Goal: Transaction & Acquisition: Book appointment/travel/reservation

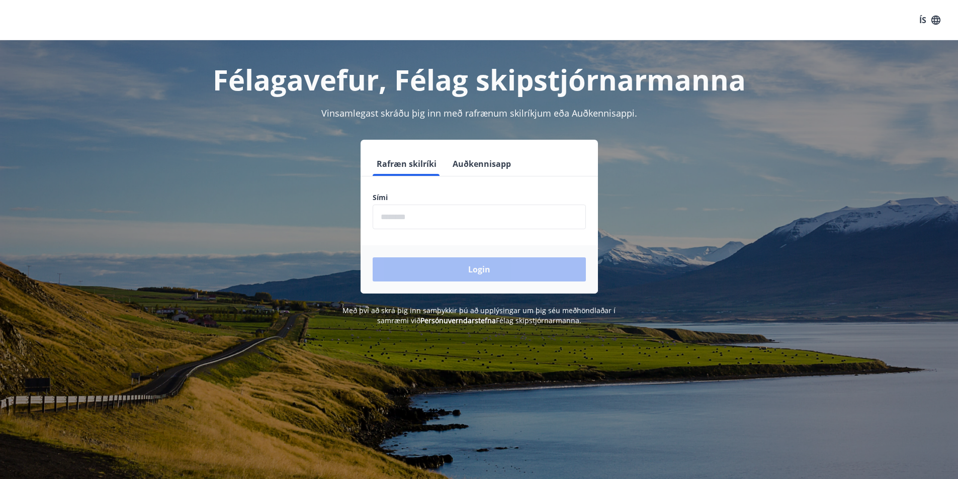
click at [441, 221] on input "phone" at bounding box center [479, 217] width 213 height 25
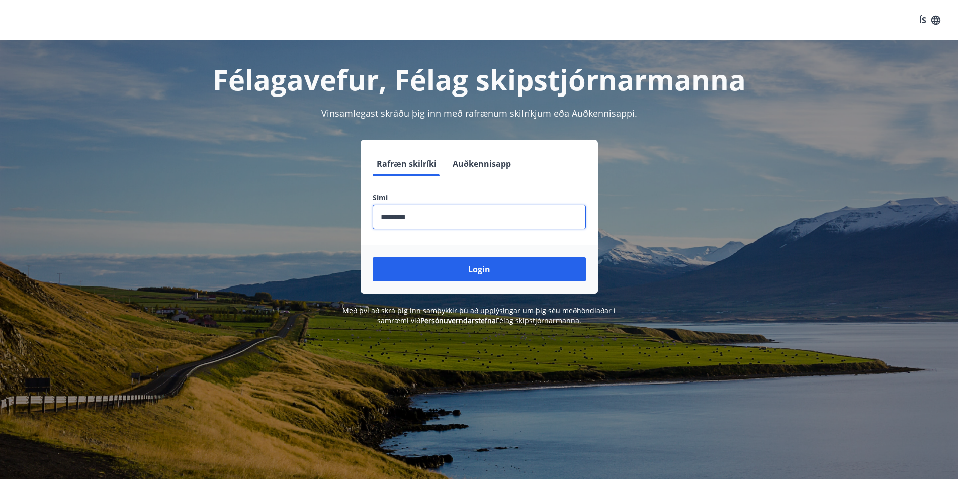
type input "********"
click at [373, 258] on button "Login" at bounding box center [479, 270] width 213 height 24
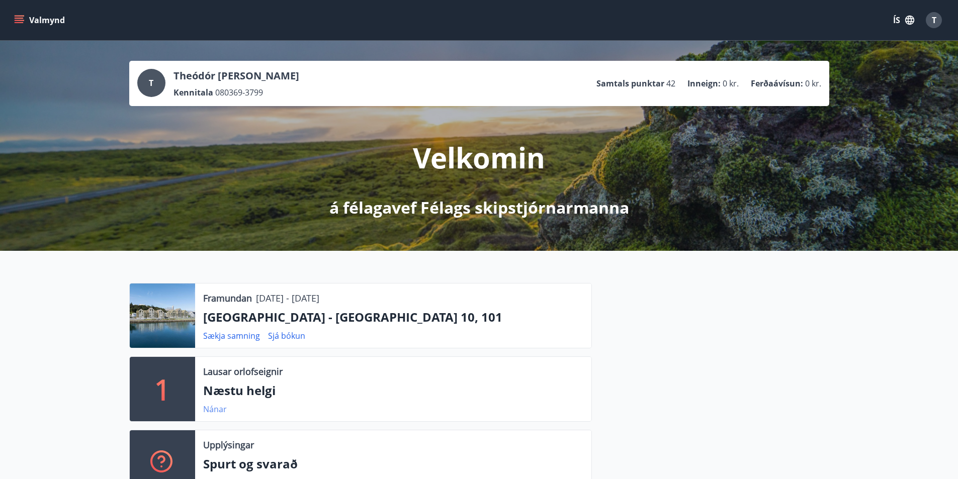
click at [219, 409] on link "Nánar" at bounding box center [215, 409] width 24 height 11
click at [308, 320] on p "Akureyri - Austurbrú 10, 101" at bounding box center [393, 317] width 380 height 17
click at [186, 310] on div at bounding box center [162, 316] width 65 height 64
click at [274, 335] on link "Sjá bókun" at bounding box center [286, 336] width 37 height 11
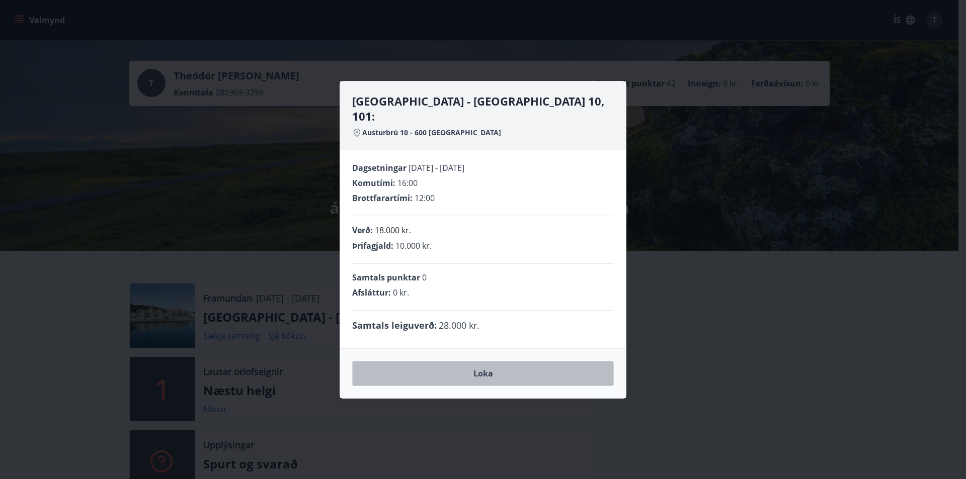
click at [491, 372] on button "Loka" at bounding box center [483, 373] width 262 height 25
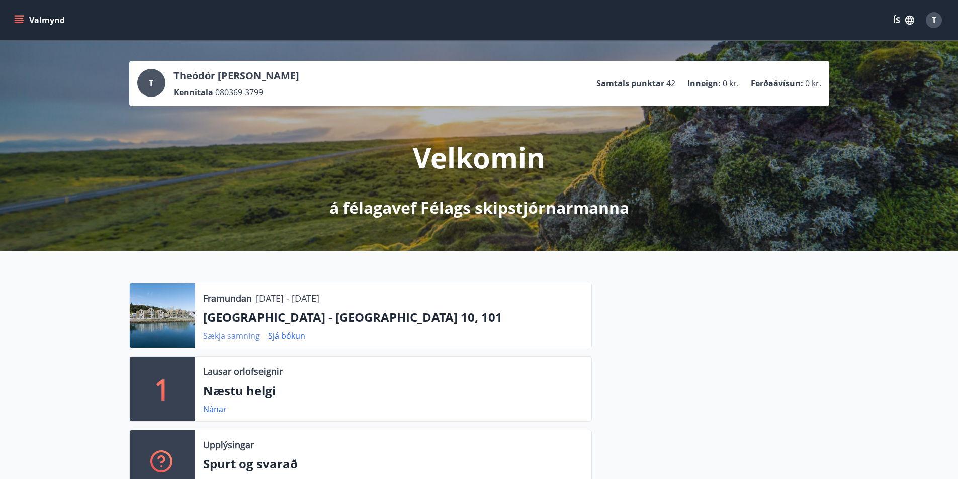
click at [224, 334] on link "Sækja samning" at bounding box center [231, 336] width 57 height 11
drag, startPoint x: 189, startPoint y: 316, endPoint x: 238, endPoint y: 200, distance: 126.5
click at [189, 314] on div at bounding box center [162, 316] width 65 height 64
click at [27, 17] on button "Valmynd" at bounding box center [40, 20] width 57 height 18
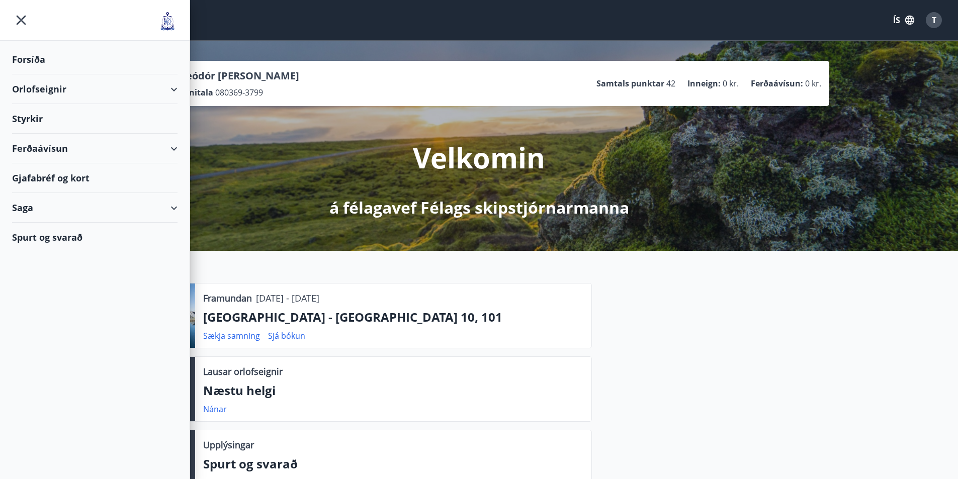
click at [59, 86] on div "Orlofseignir" at bounding box center [95, 89] width 166 height 30
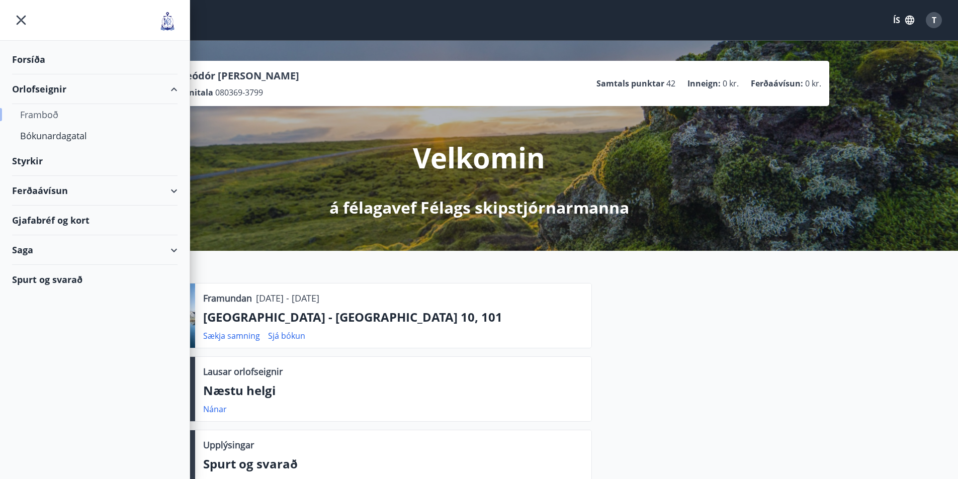
click at [40, 116] on div "Framboð" at bounding box center [94, 114] width 149 height 21
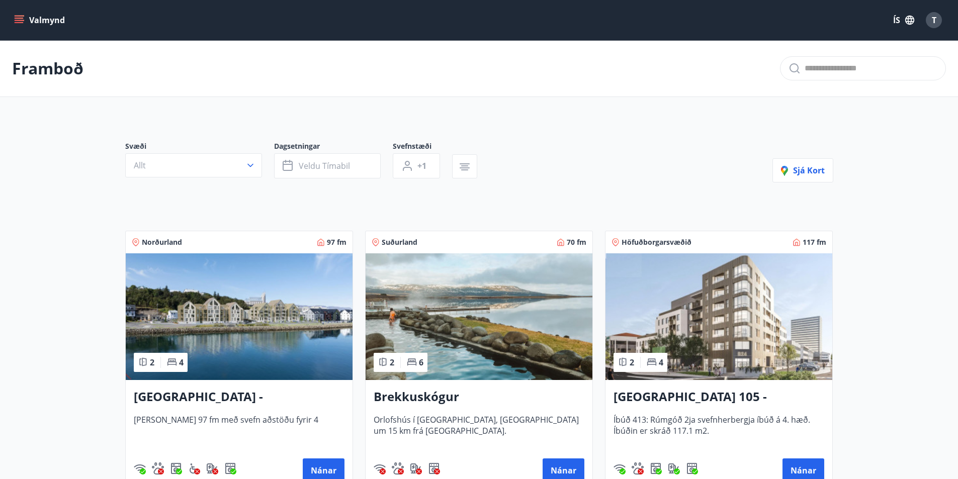
click at [214, 394] on h3 "Akureyri - Austurbrú 10, 202" at bounding box center [239, 397] width 211 height 18
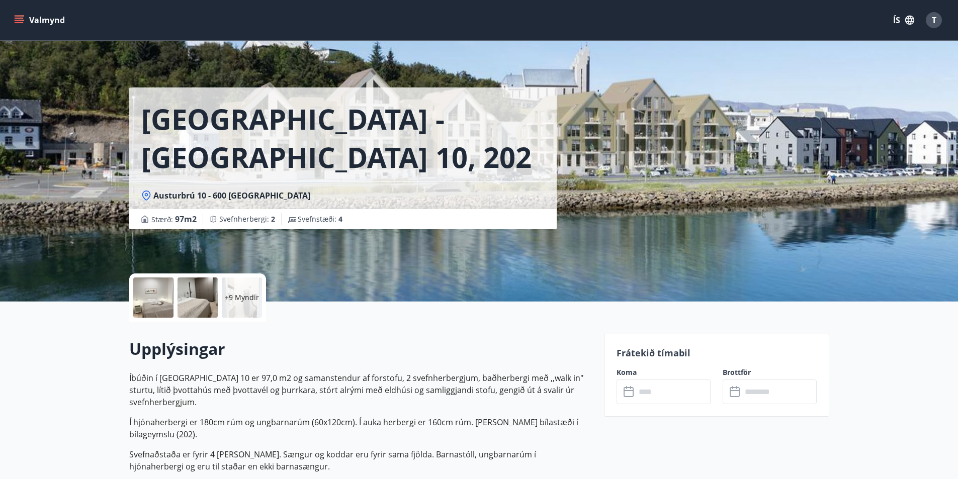
click at [229, 293] on p "+9 Myndir" at bounding box center [242, 298] width 34 height 10
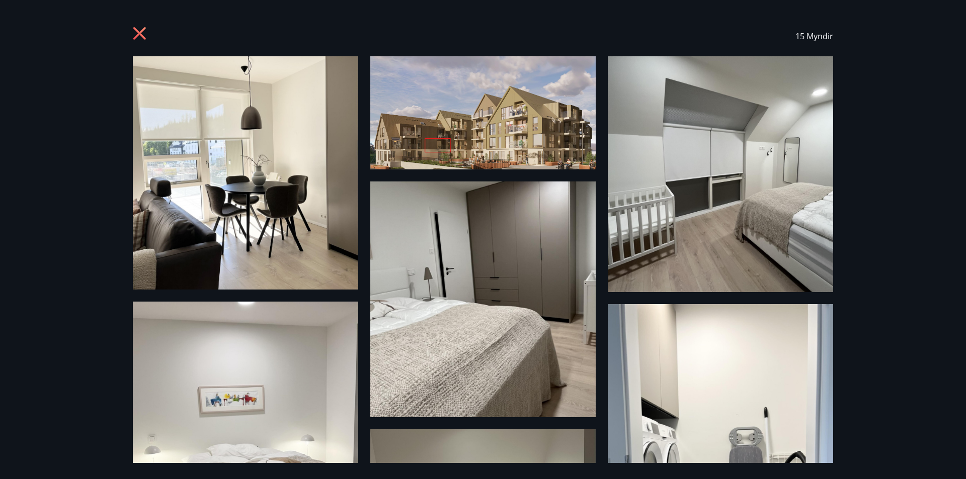
scroll to position [302, 0]
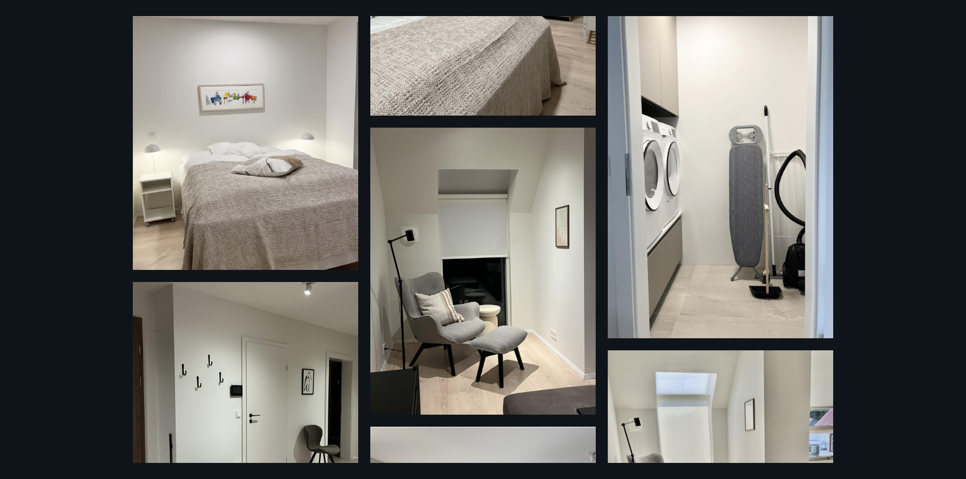
drag, startPoint x: 882, startPoint y: 324, endPoint x: 891, endPoint y: 319, distance: 10.2
click at [890, 319] on div "15 Myndir" at bounding box center [483, 239] width 966 height 479
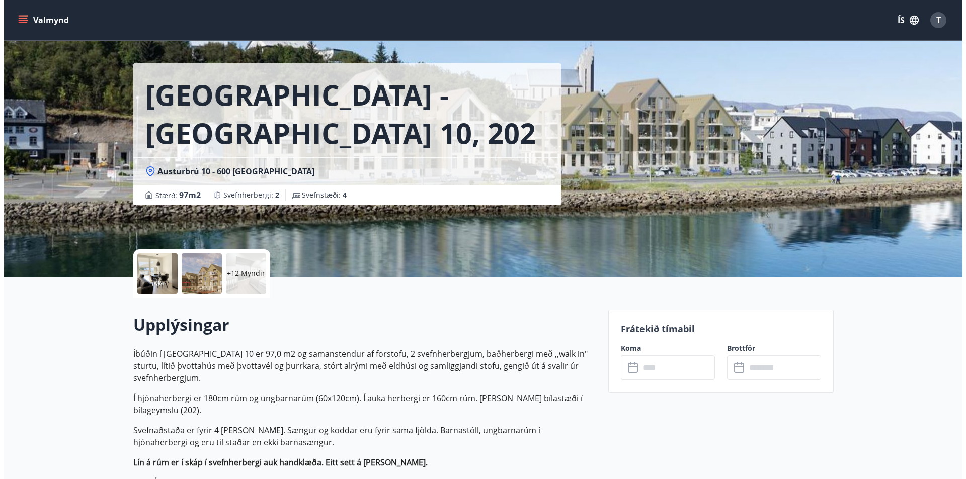
scroll to position [0, 0]
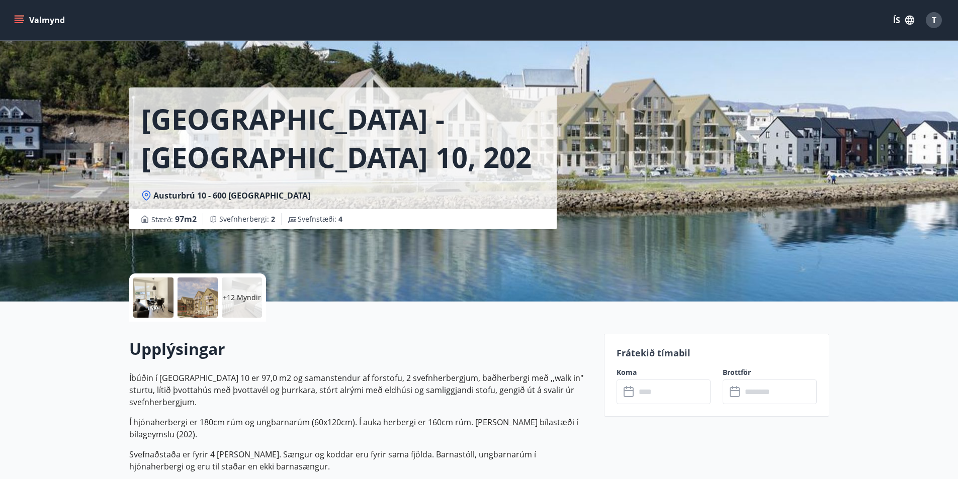
click at [237, 303] on div "+12 Myndir" at bounding box center [242, 298] width 40 height 40
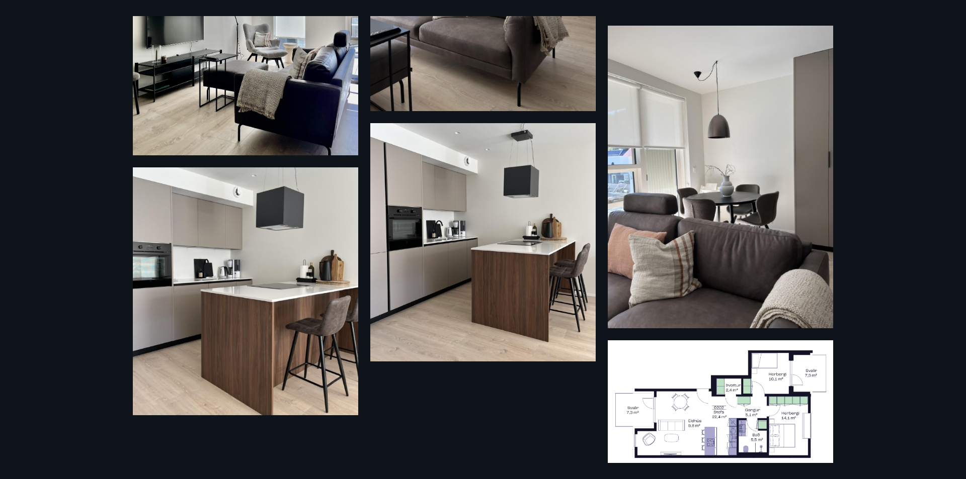
scroll to position [923, 0]
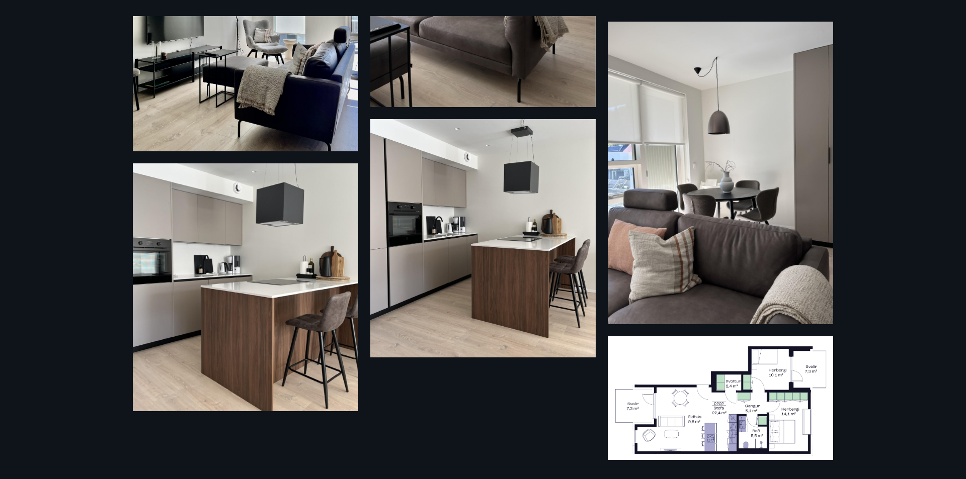
click at [772, 417] on img at bounding box center [720, 399] width 225 height 124
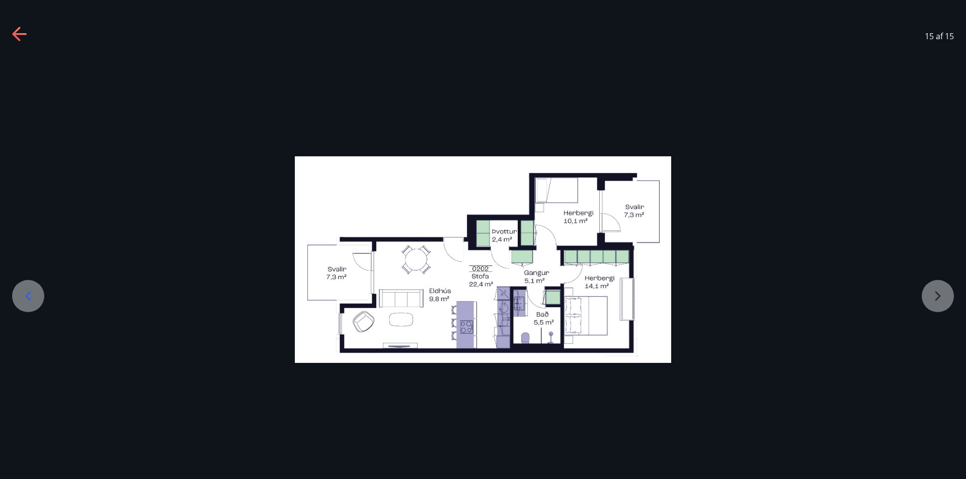
click at [948, 302] on div at bounding box center [483, 259] width 966 height 207
click at [944, 297] on div at bounding box center [483, 259] width 966 height 207
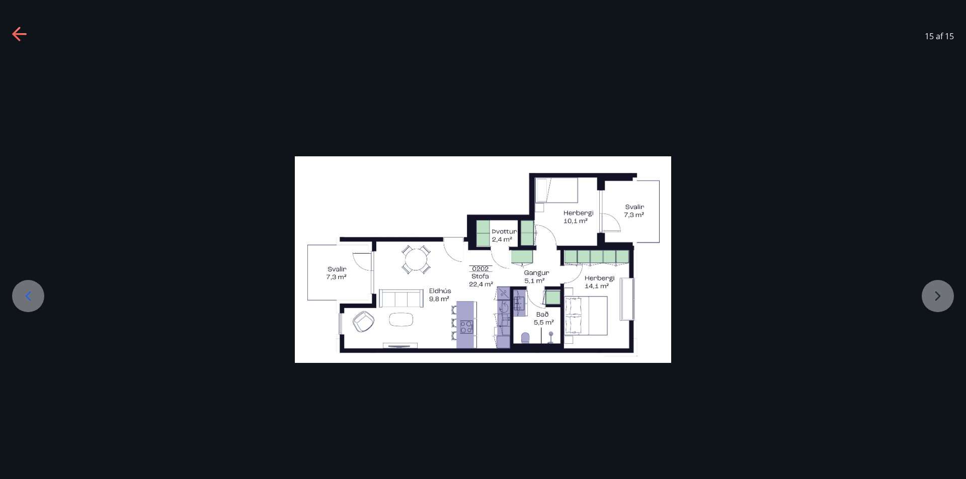
click at [33, 295] on icon at bounding box center [28, 296] width 16 height 16
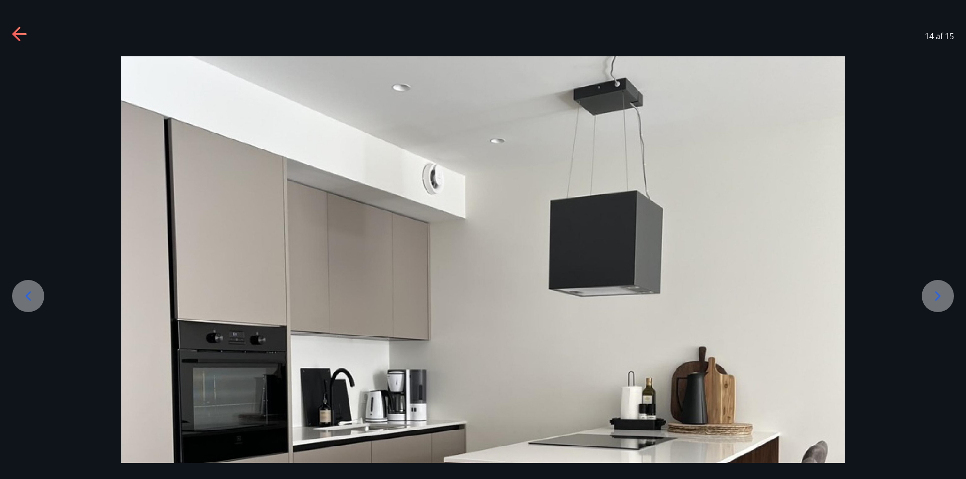
click at [33, 295] on icon at bounding box center [28, 296] width 16 height 16
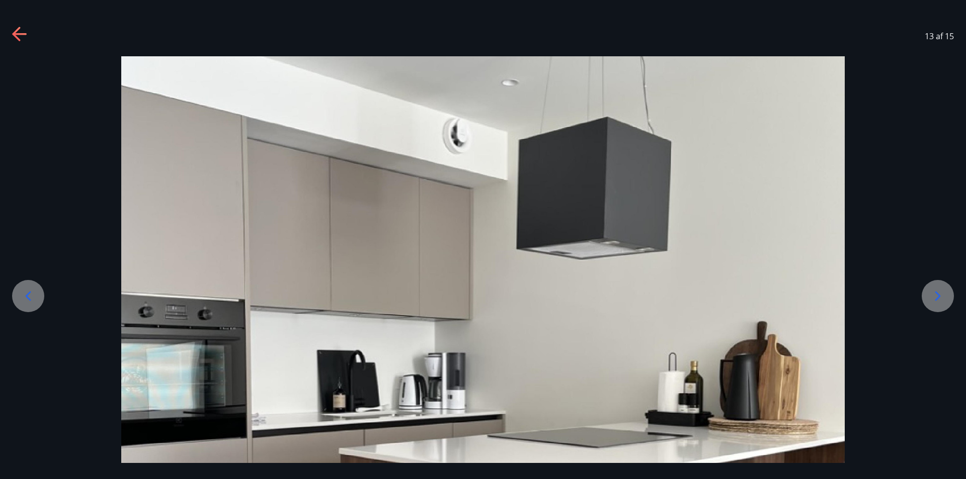
click at [33, 295] on icon at bounding box center [28, 296] width 16 height 16
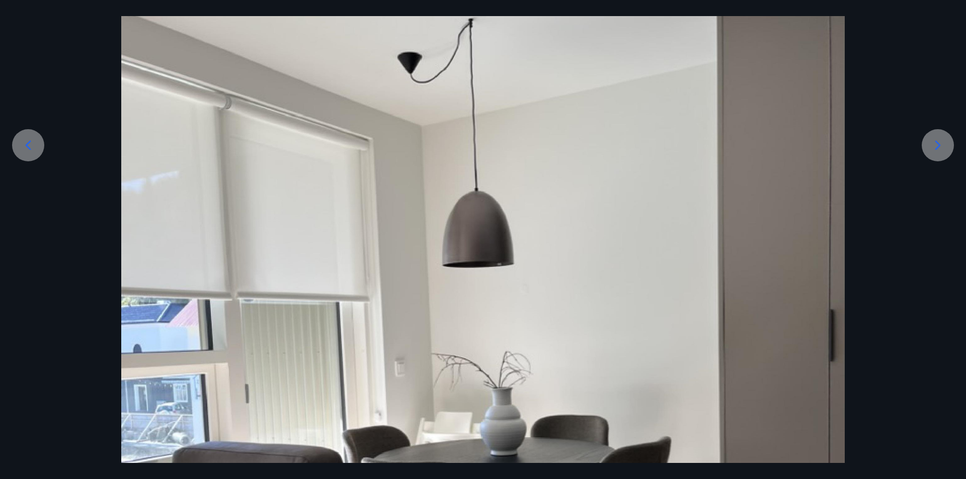
scroll to position [201, 0]
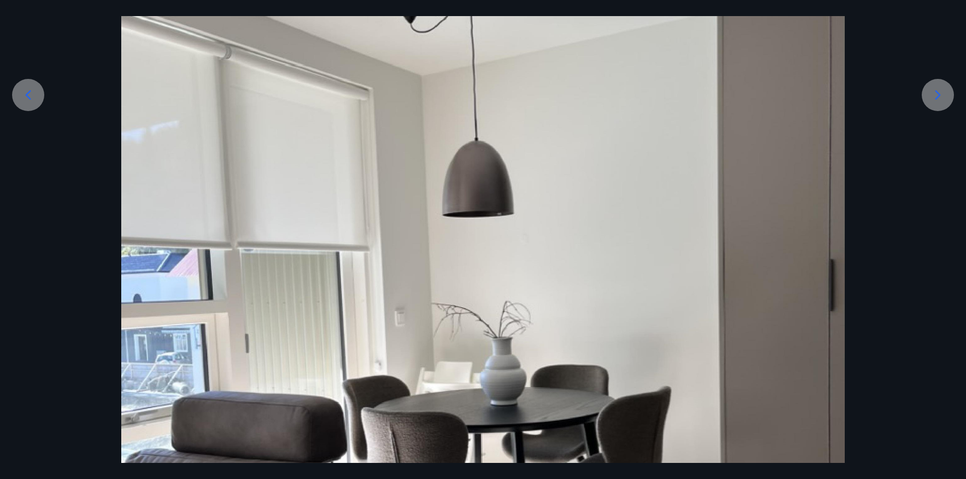
click at [12, 98] on div at bounding box center [28, 95] width 32 height 32
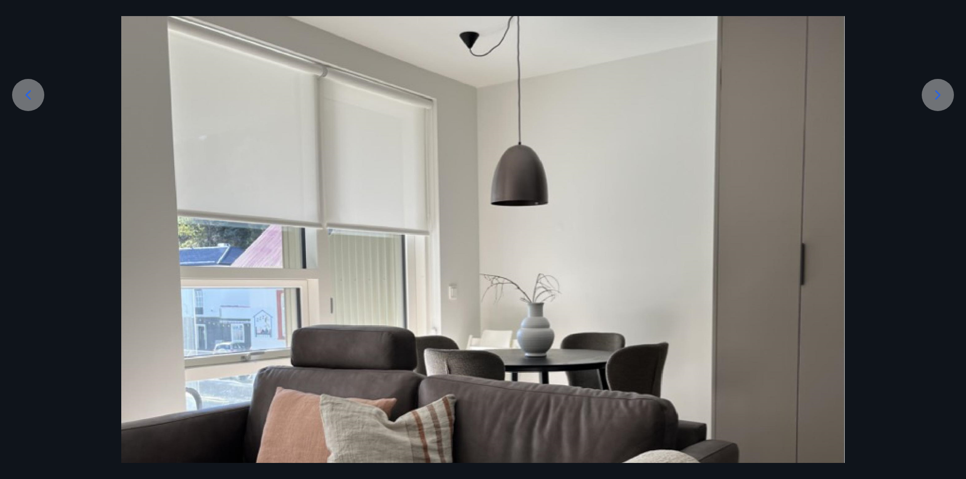
click at [12, 98] on div at bounding box center [28, 95] width 32 height 32
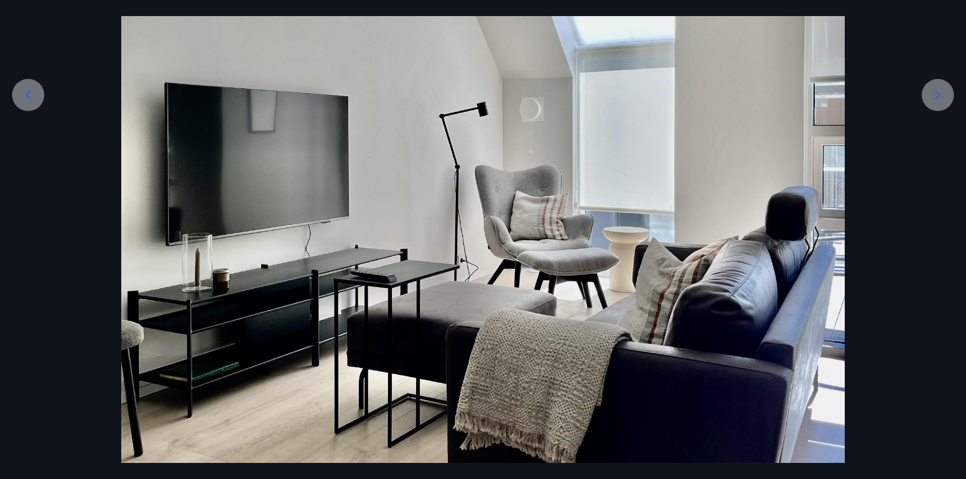
click at [13, 98] on div at bounding box center [28, 95] width 32 height 32
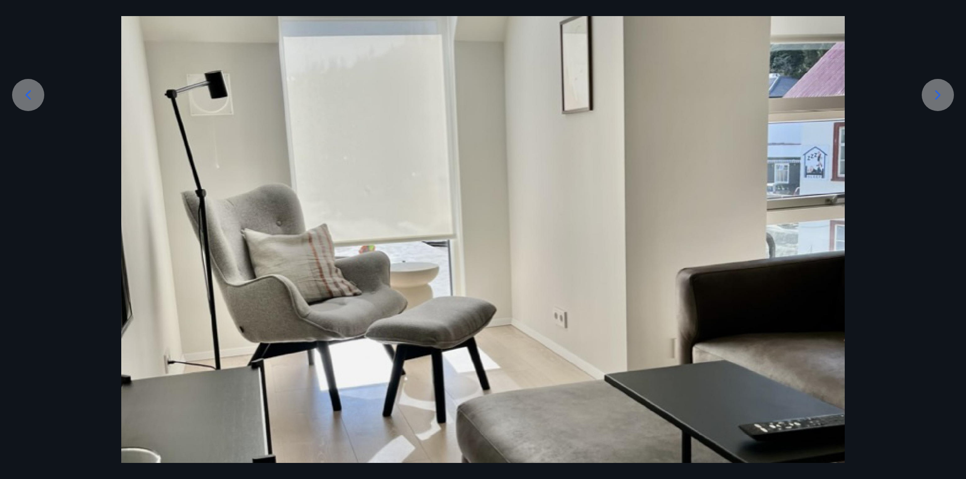
click at [12, 107] on div at bounding box center [483, 304] width 966 height 899
click at [36, 98] on div at bounding box center [28, 95] width 32 height 32
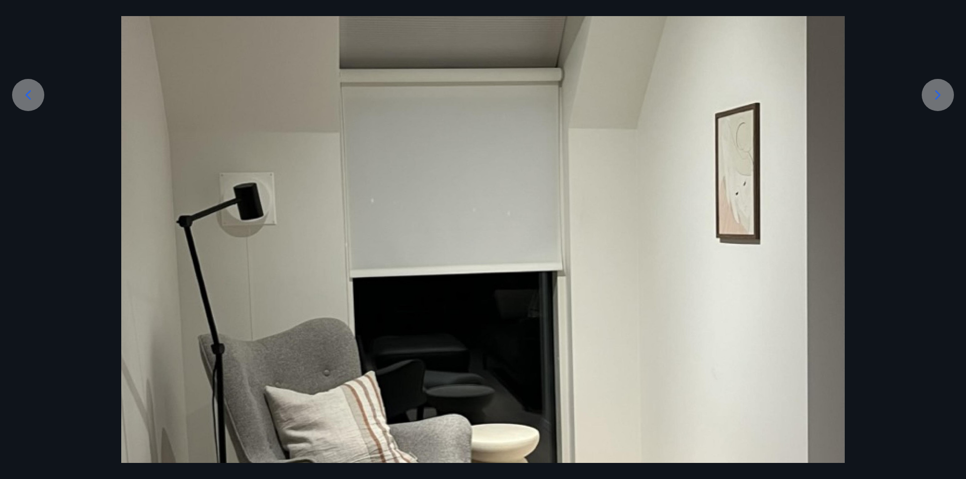
scroll to position [0, 0]
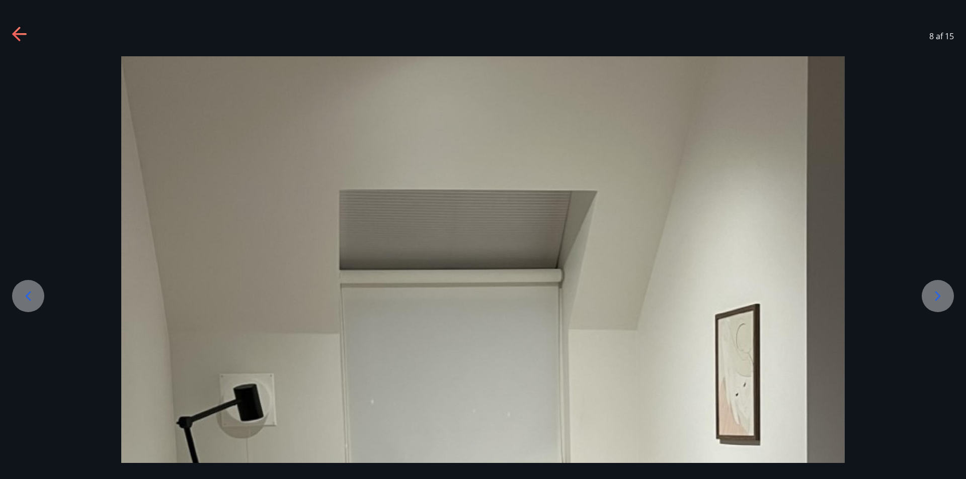
click at [25, 34] on icon at bounding box center [19, 34] width 14 height 2
